Goal: Task Accomplishment & Management: Manage account settings

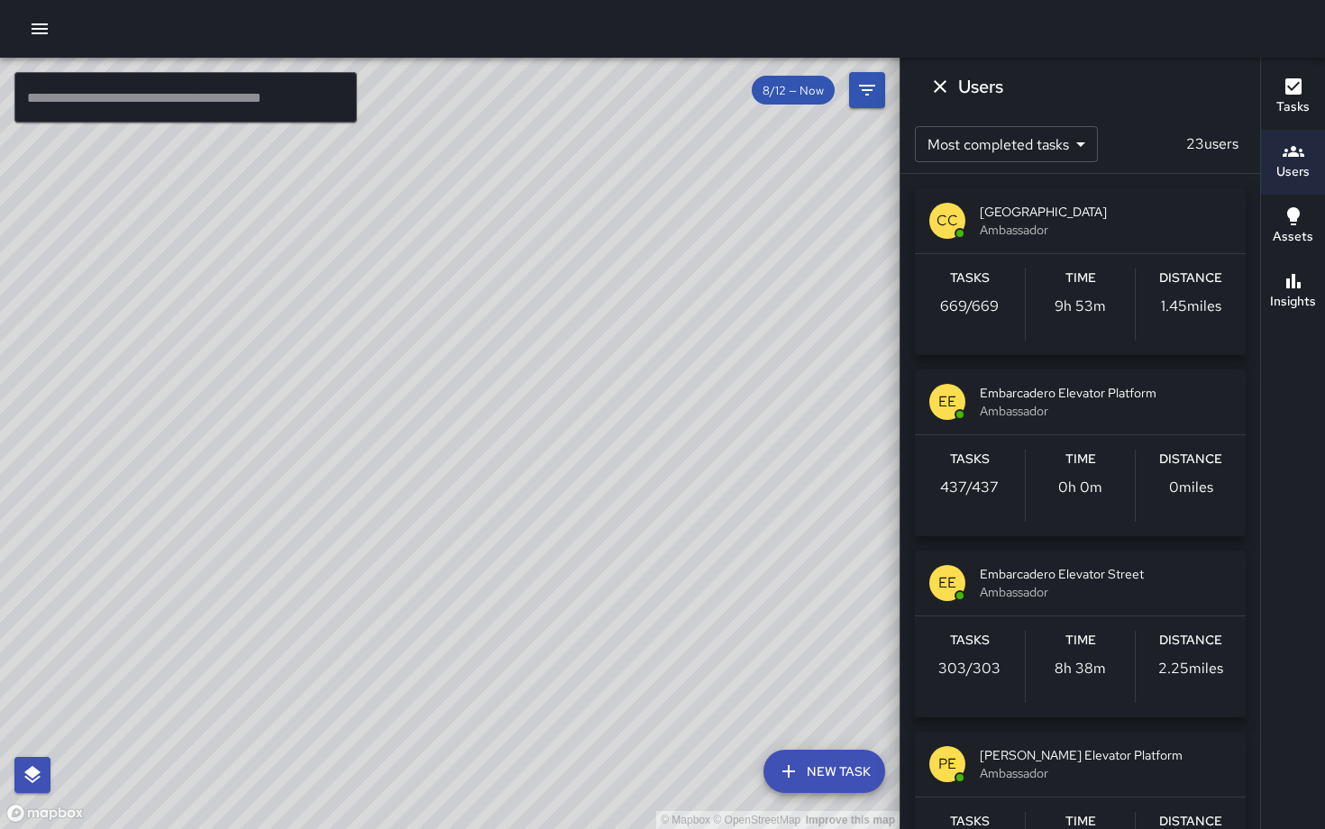
scroll to position [1412, 0]
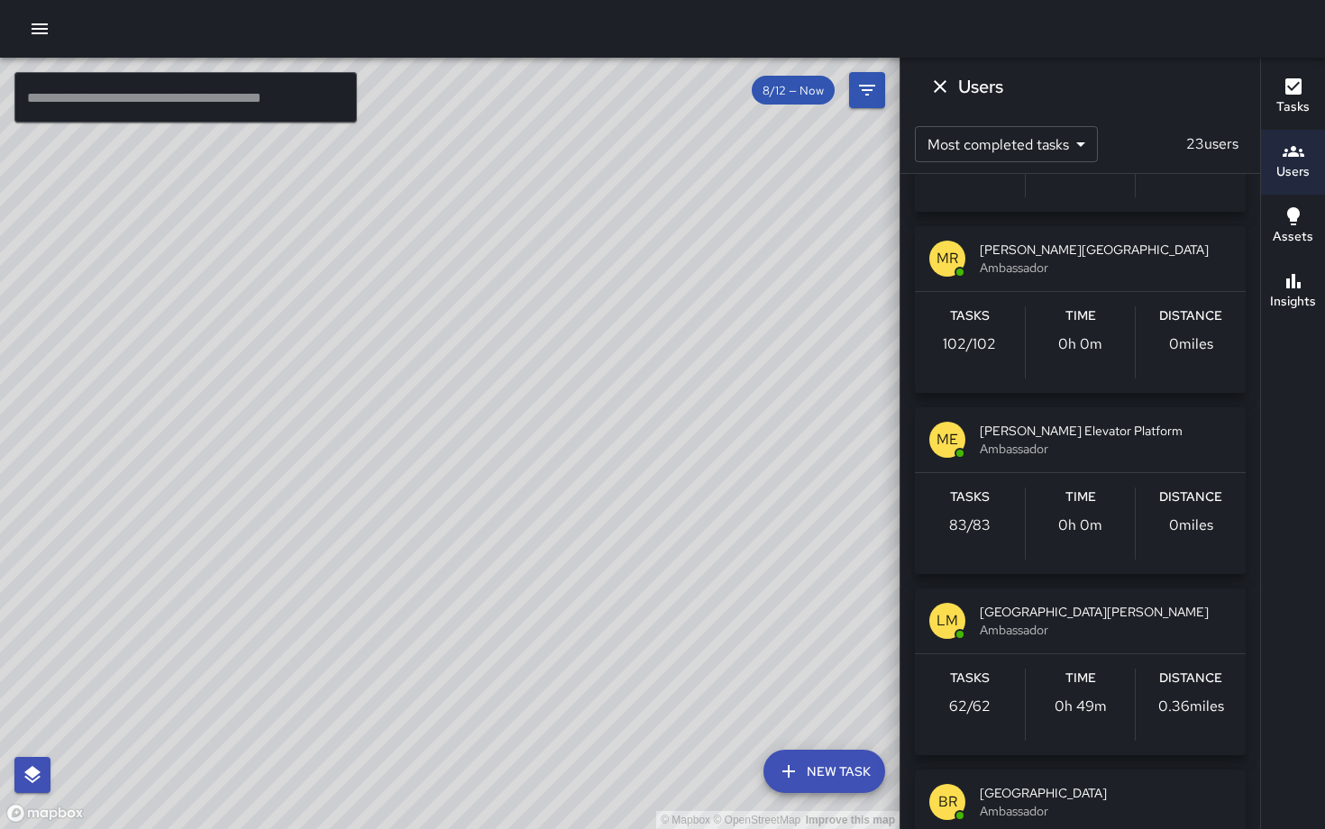
click at [46, 32] on icon "button" at bounding box center [40, 29] width 22 height 22
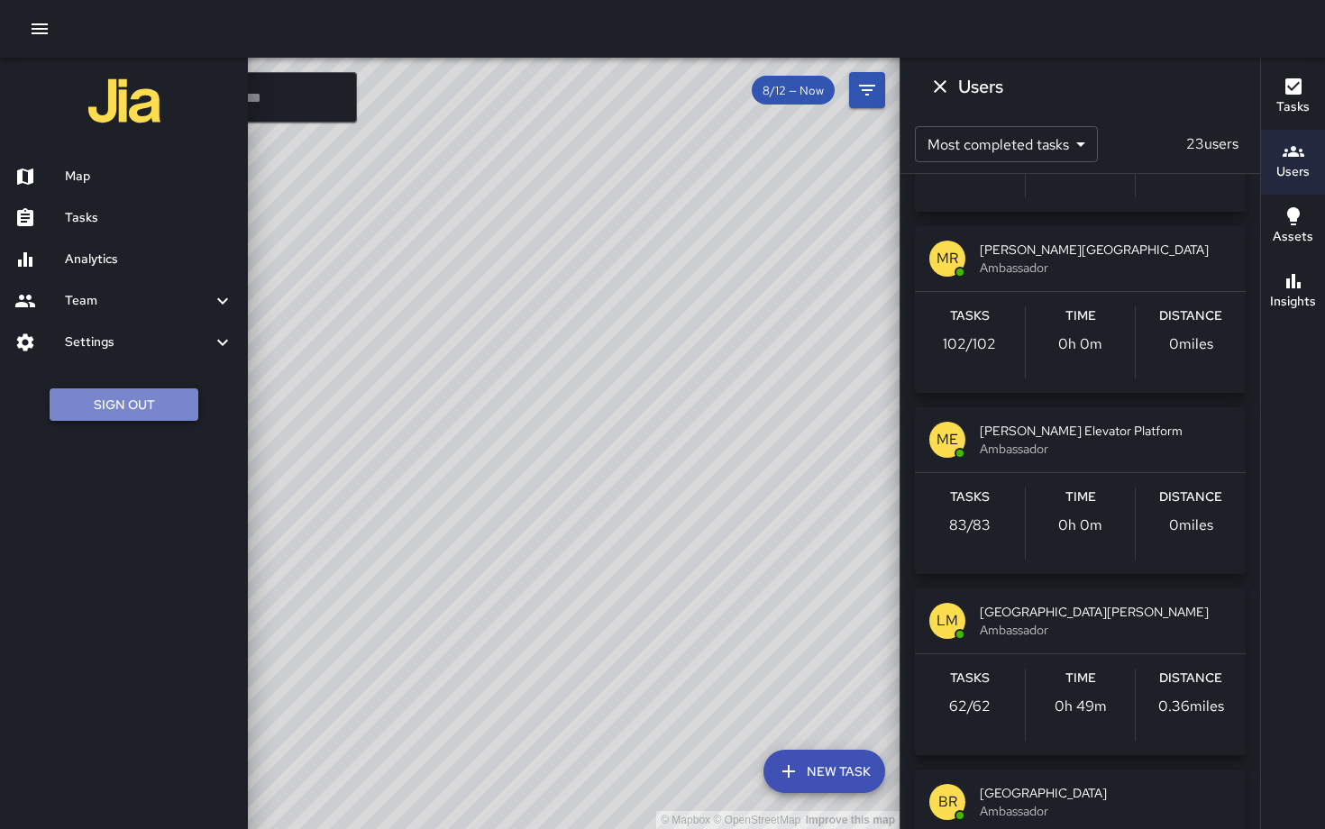
click at [133, 400] on button "Sign Out" at bounding box center [124, 404] width 149 height 33
